Goal: Find specific page/section: Find specific page/section

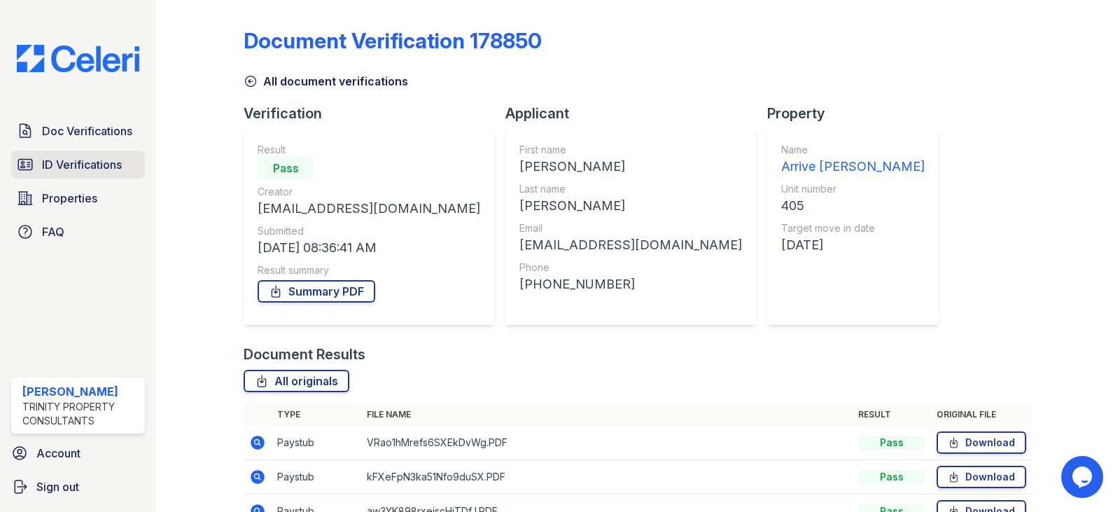
scroll to position [78, 0]
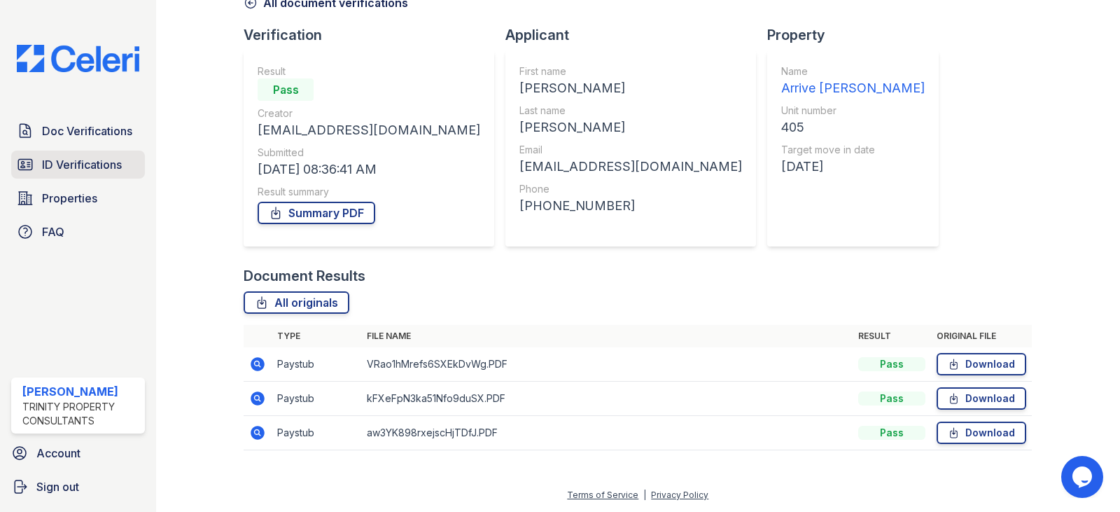
click at [89, 167] on span "ID Verifications" at bounding box center [82, 164] width 80 height 17
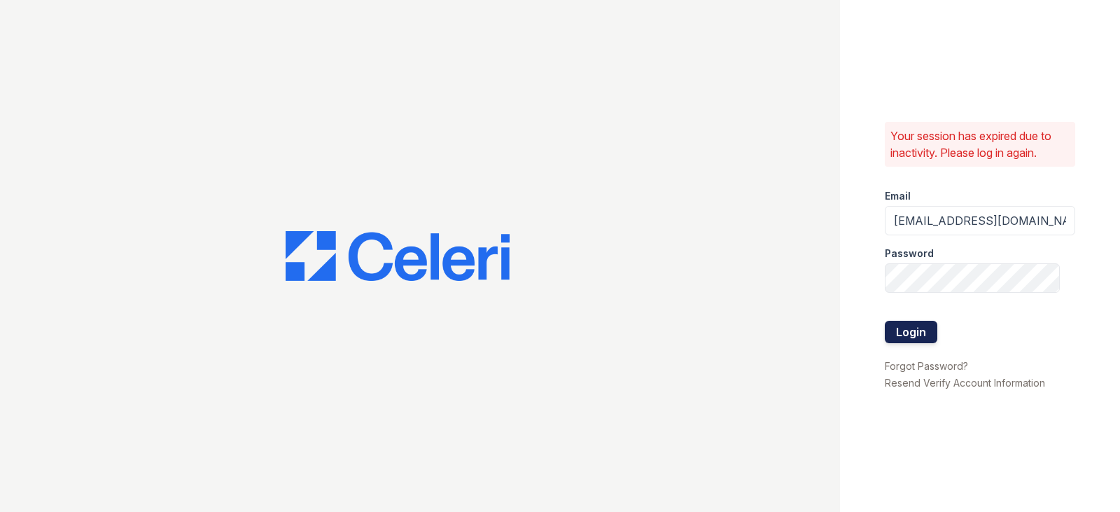
click at [898, 333] on button "Login" at bounding box center [911, 332] width 53 height 22
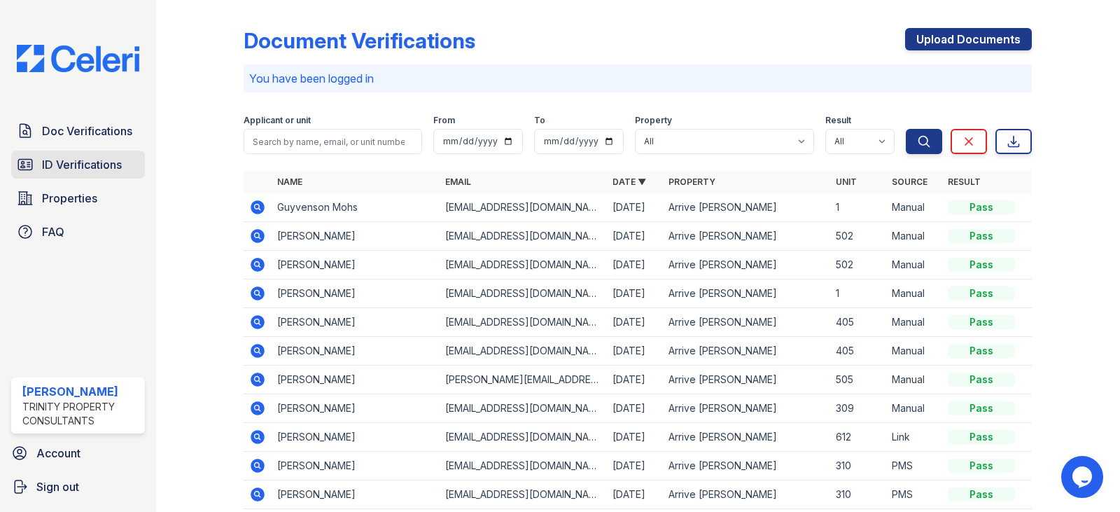
click at [74, 162] on span "ID Verifications" at bounding box center [82, 164] width 80 height 17
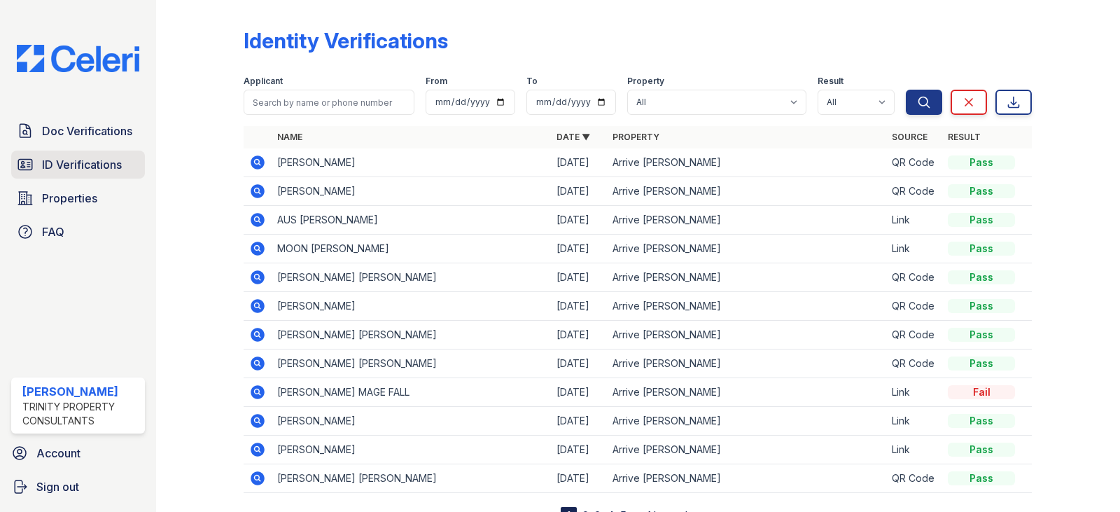
click at [112, 157] on span "ID Verifications" at bounding box center [82, 164] width 80 height 17
